Goal: Task Accomplishment & Management: Complete application form

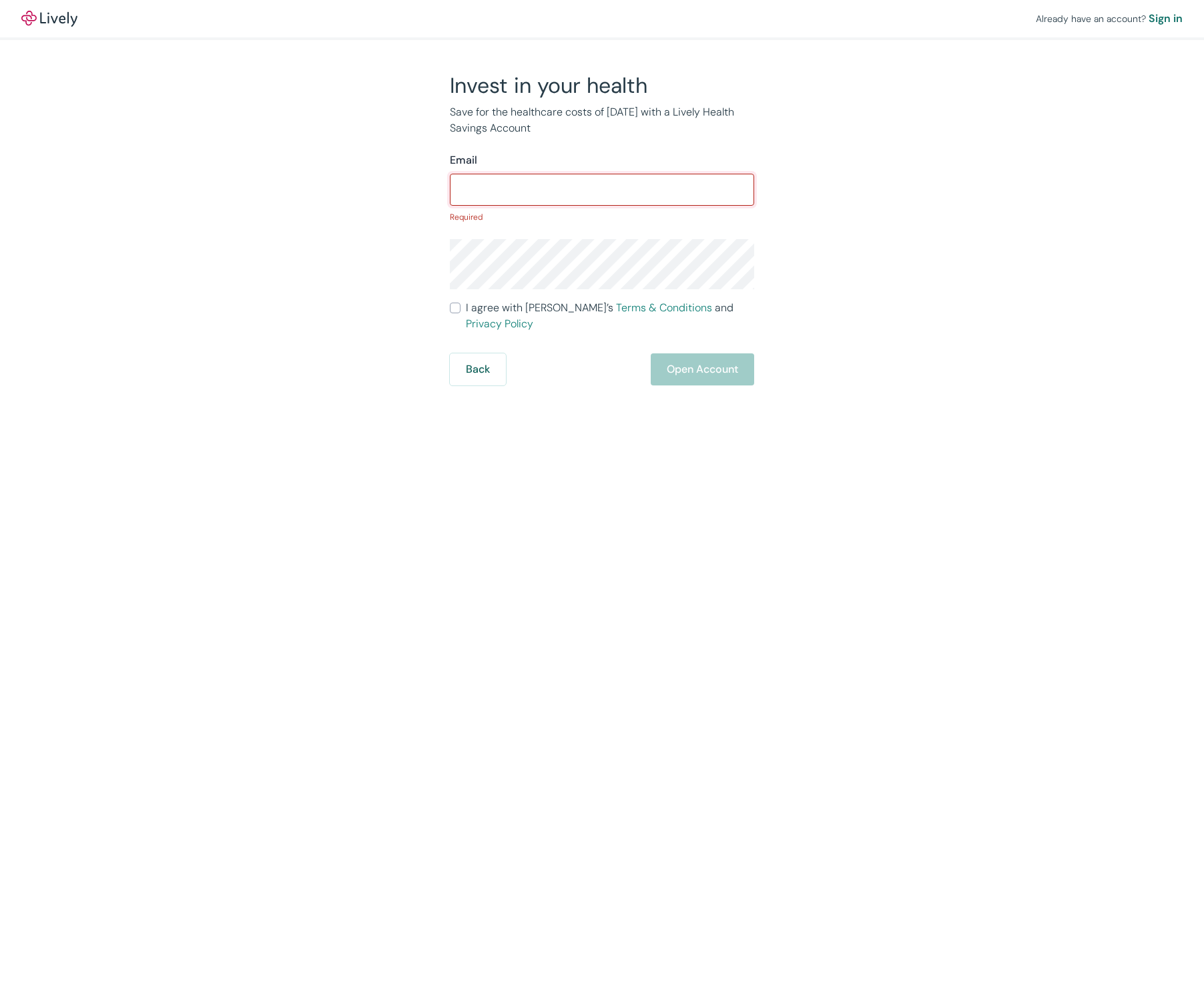
click at [1011, 113] on div "Already have an account? Sign in Invest in your health Save for the healthcare …" at bounding box center [602, 192] width 1204 height 386
click at [20, 24] on div "Already have an account? Sign in" at bounding box center [602, 19] width 1204 height 38
click at [61, 19] on img at bounding box center [49, 19] width 56 height 16
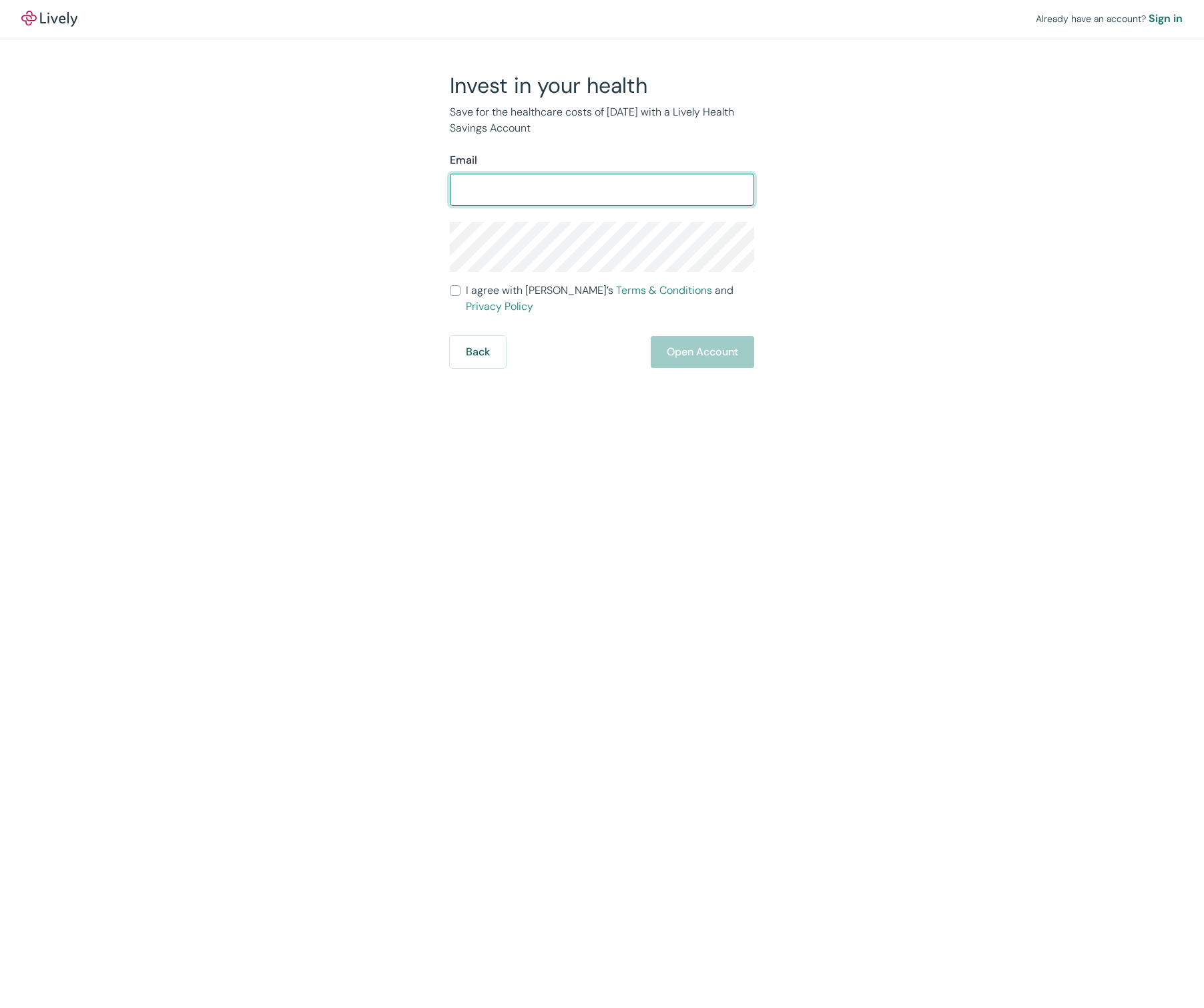
click at [554, 197] on input "Email" at bounding box center [602, 190] width 305 height 27
type input "[EMAIL_ADDRESS][DOMAIN_NAME]"
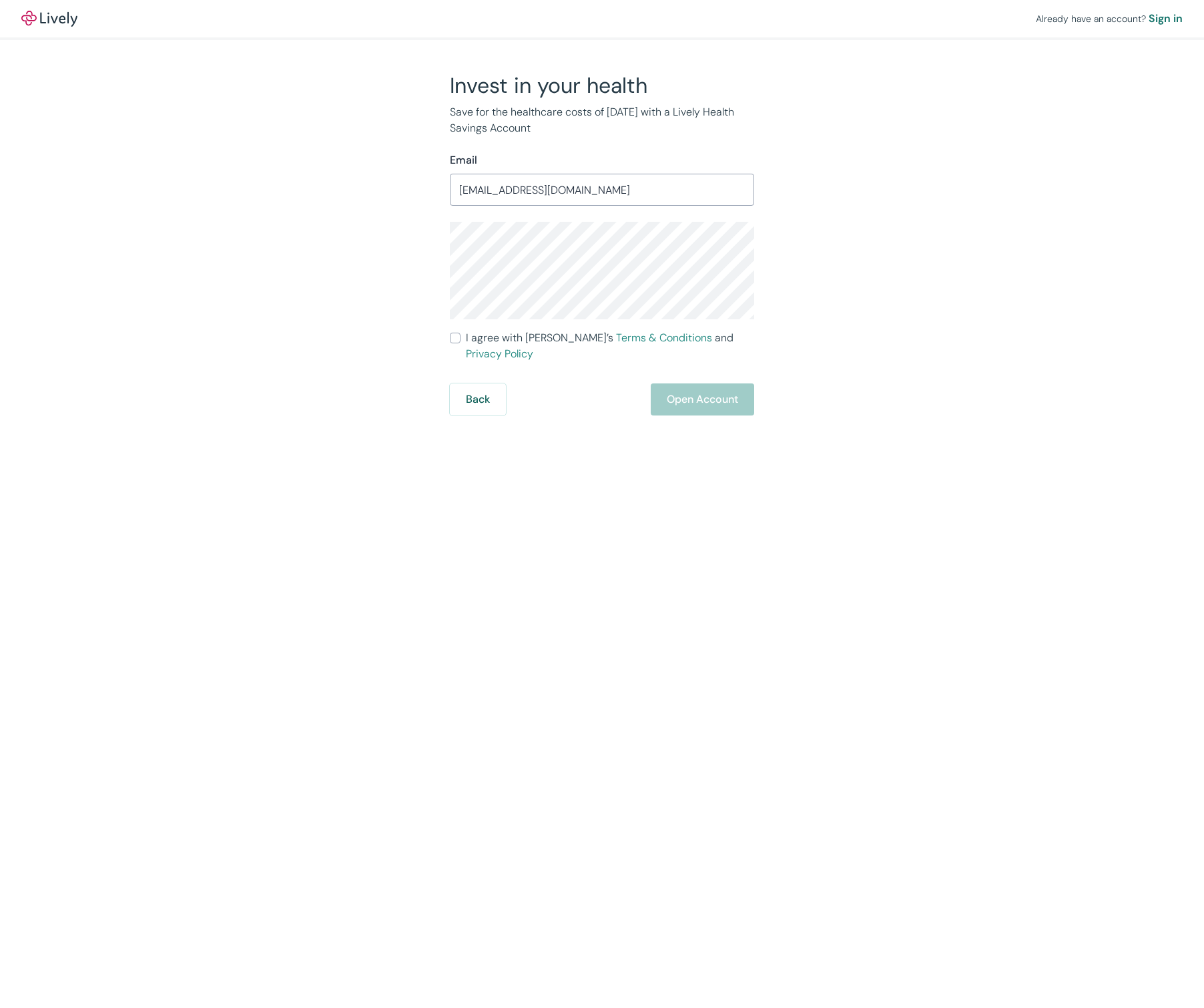
click at [506, 338] on span "I agree with Lively’s Terms & Conditions and Privacy Policy" at bounding box center [610, 346] width 289 height 32
click at [461, 338] on input "I agree with Lively’s Terms & Conditions and Privacy Policy" at bounding box center [455, 338] width 11 height 11
checkbox input "true"
click at [700, 394] on button "Open Account" at bounding box center [703, 400] width 104 height 32
